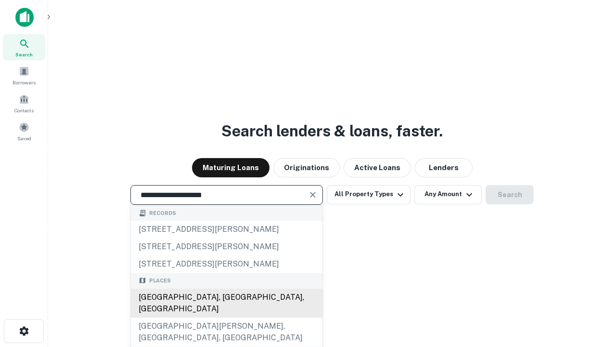
click at [226, 317] on div "[GEOGRAPHIC_DATA], [GEOGRAPHIC_DATA], [GEOGRAPHIC_DATA]" at bounding box center [227, 302] width 192 height 29
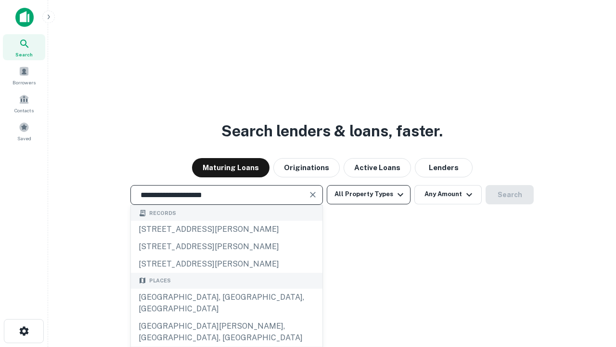
click at [369, 194] on button "All Property Types" at bounding box center [369, 194] width 84 height 19
type input "**********"
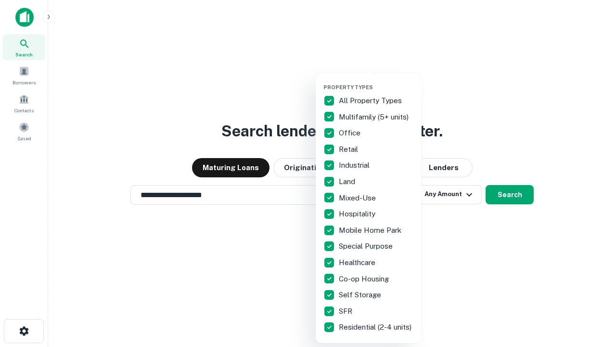
click at [376, 81] on button "button" at bounding box center [376, 81] width 106 height 0
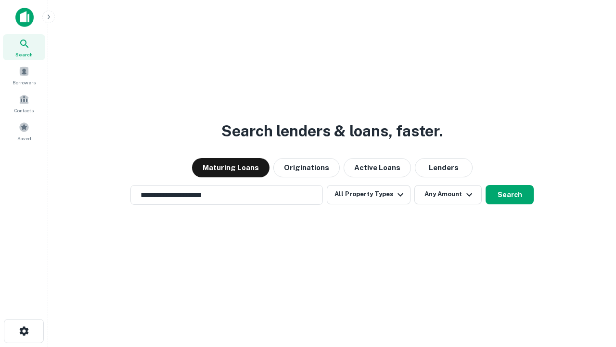
scroll to position [15, 0]
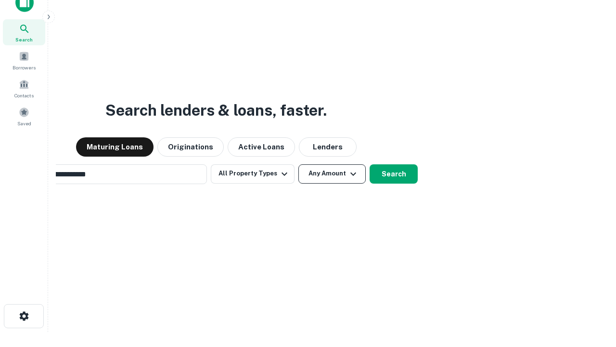
click at [298, 164] on button "Any Amount" at bounding box center [331, 173] width 67 height 19
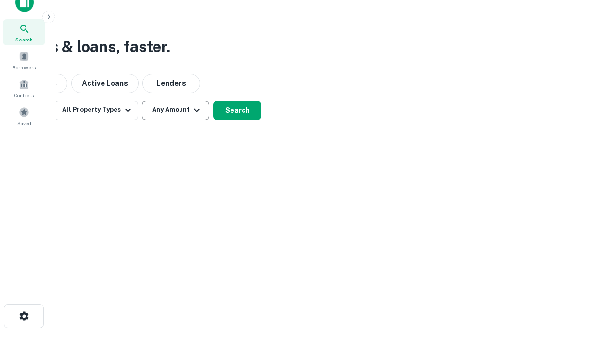
scroll to position [15, 0]
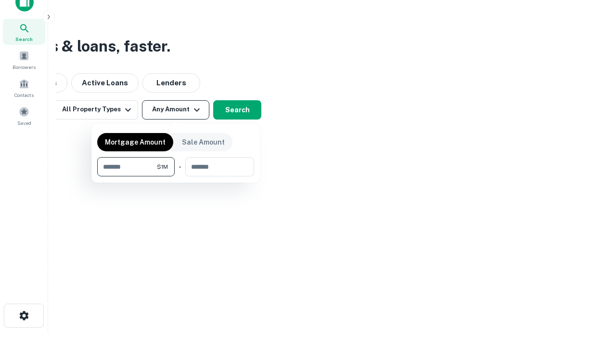
type input "*******"
click at [176, 176] on button "button" at bounding box center [175, 176] width 157 height 0
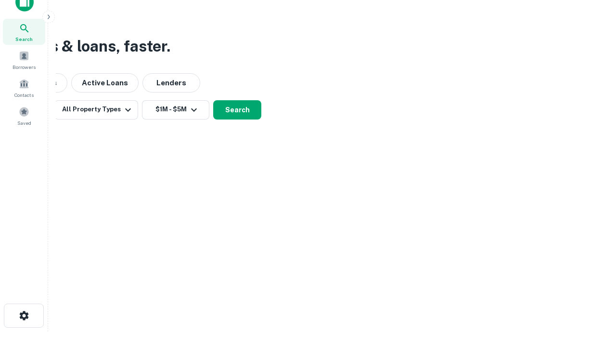
scroll to position [6, 178]
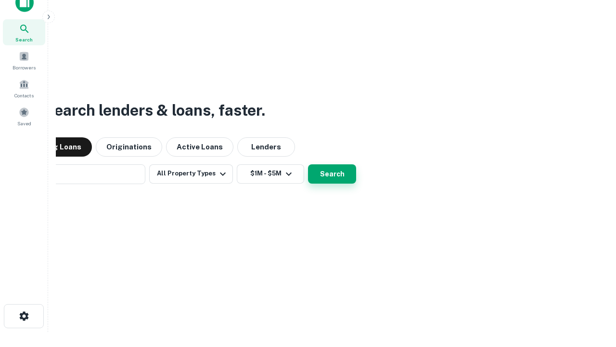
click at [308, 164] on button "Search" at bounding box center [332, 173] width 48 height 19
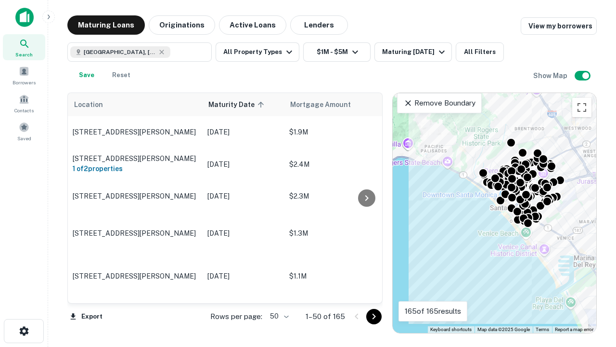
click at [278, 316] on body "Search Borrowers Contacts Saved Maturing Loans Originations Active Loans Lender…" at bounding box center [308, 173] width 616 height 347
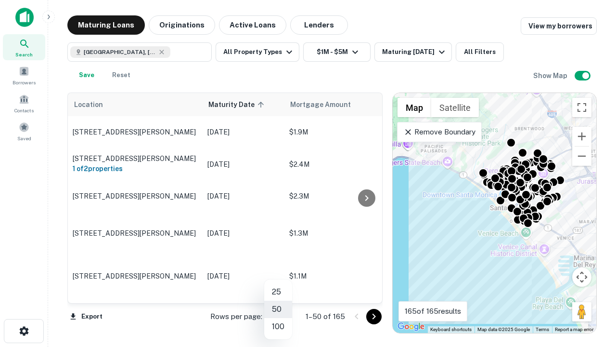
click at [278, 292] on li "25" at bounding box center [278, 291] width 28 height 17
